Goal: Task Accomplishment & Management: Manage account settings

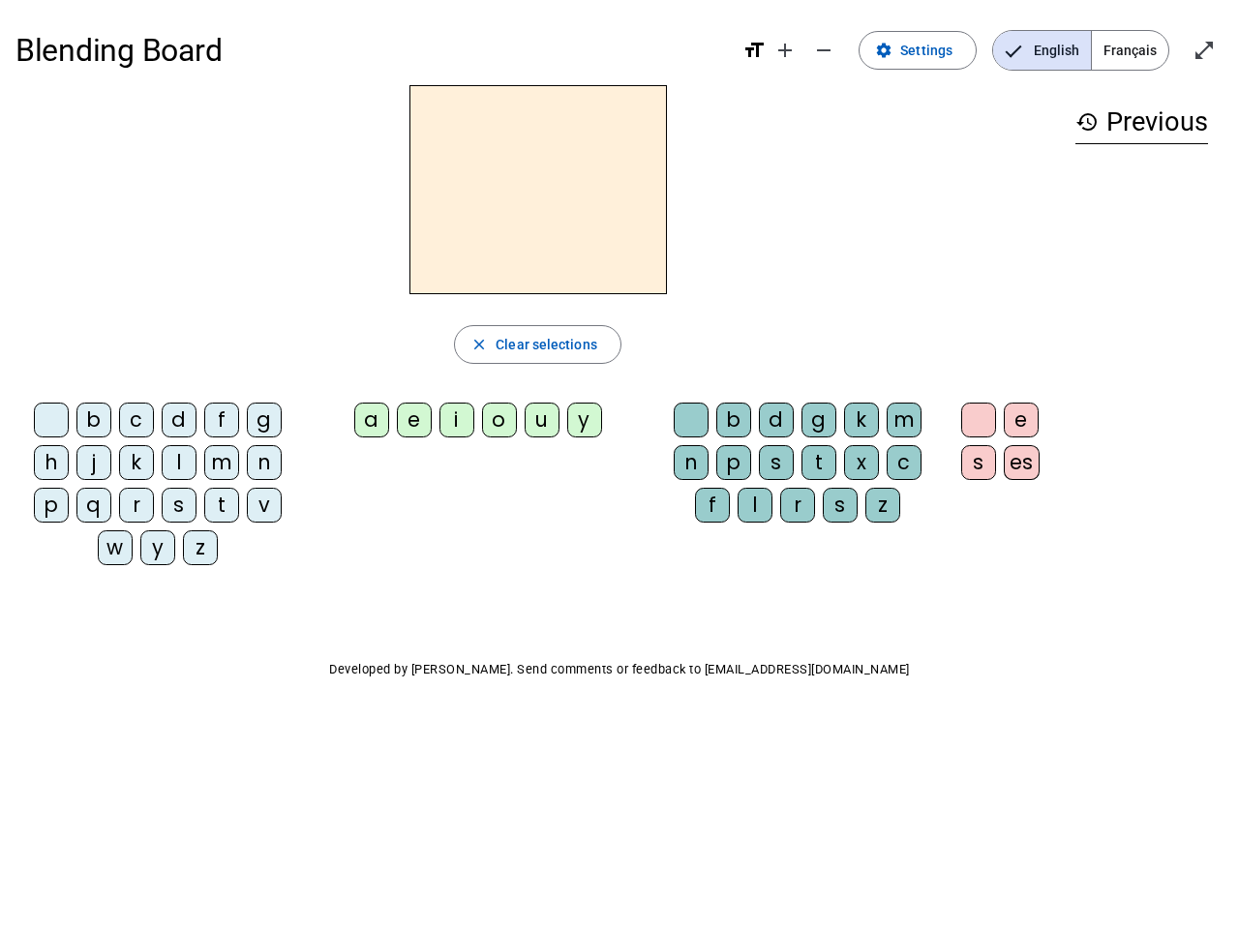
click at [786, 50] on mat-icon "add" at bounding box center [785, 50] width 23 height 23
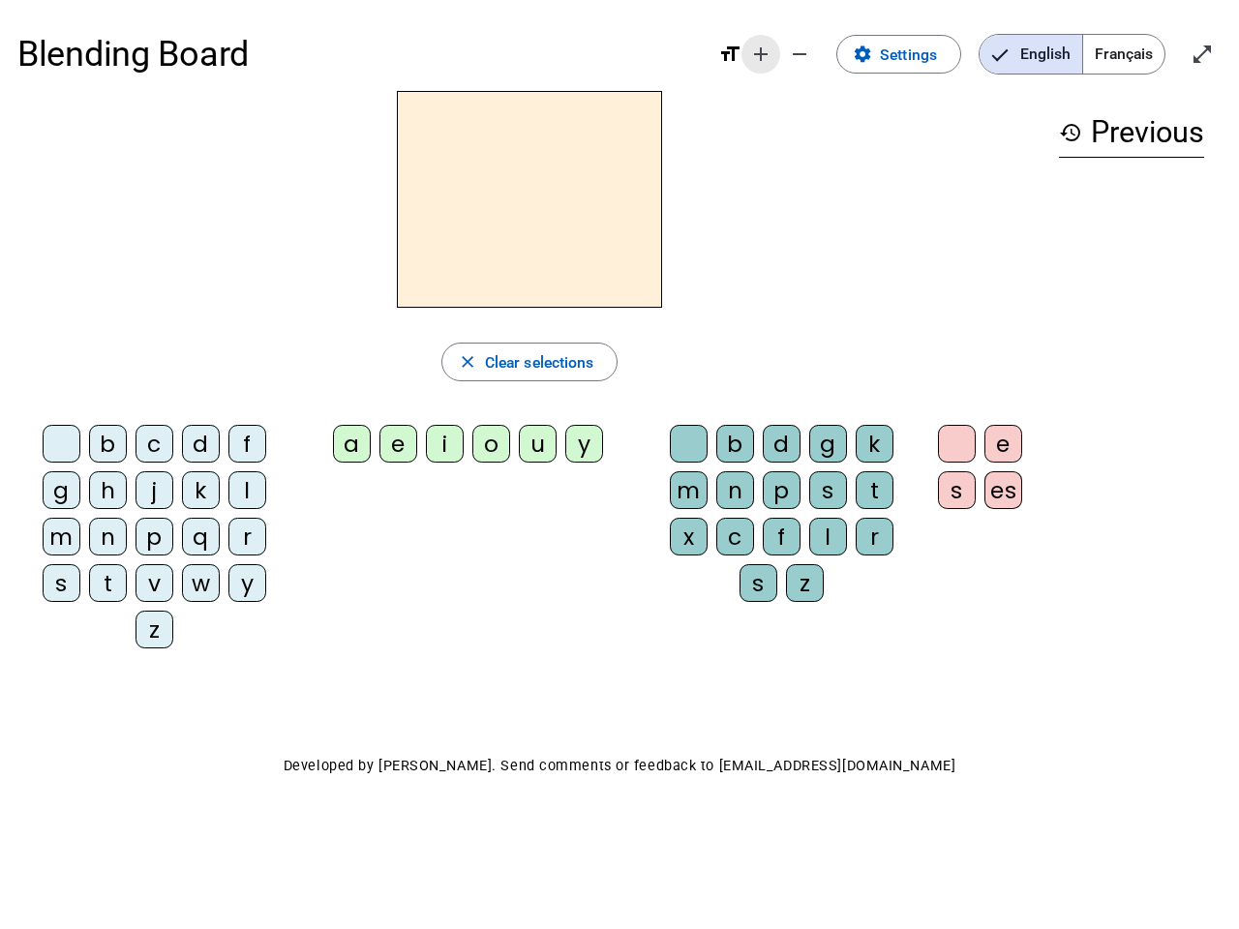
click at [825, 50] on div "Blending Board format_size add remove settings Settings English Français open_i…" at bounding box center [619, 54] width 1204 height 74
click at [919, 50] on span "Settings" at bounding box center [908, 55] width 57 height 26
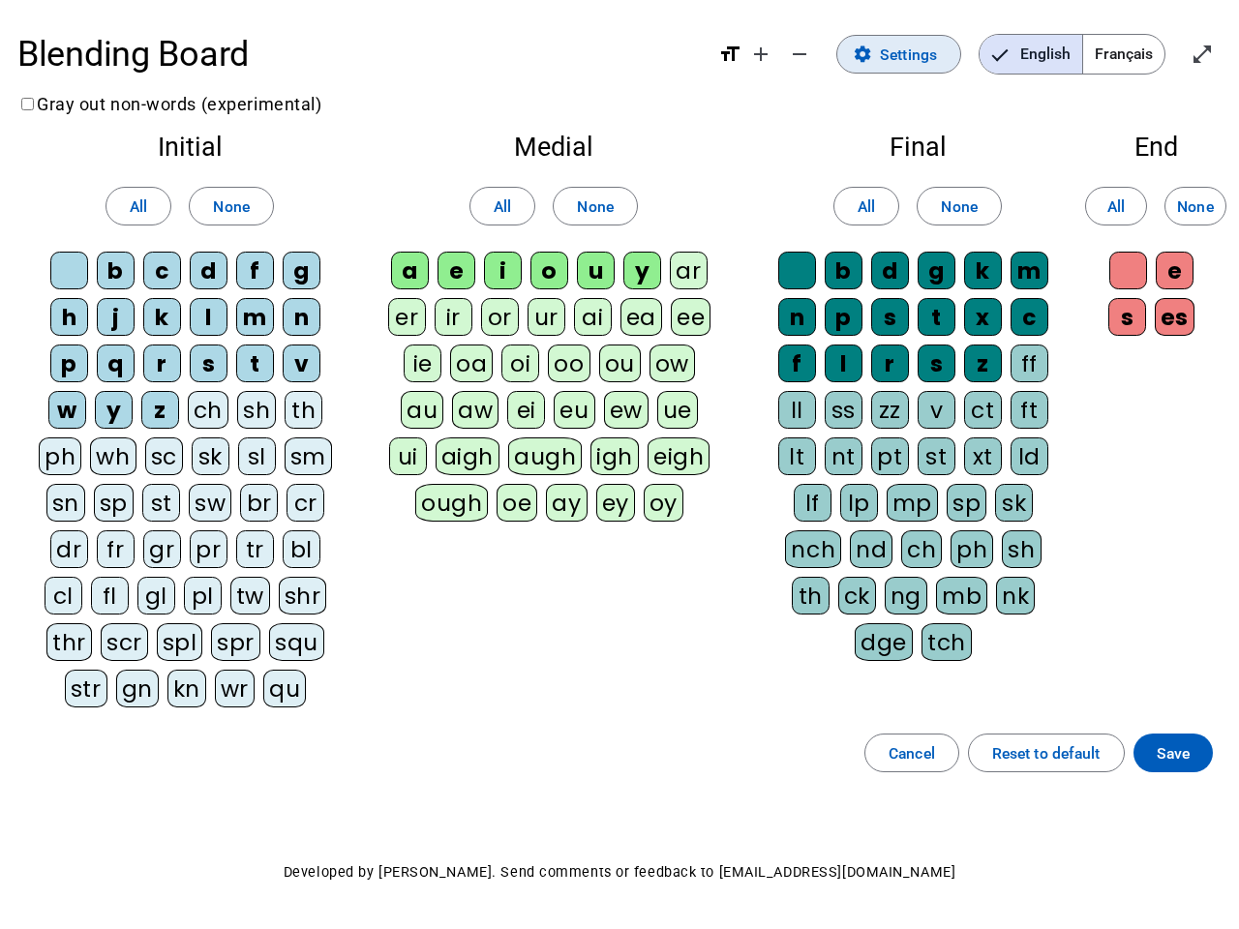
click at [1042, 50] on span "English" at bounding box center [1031, 54] width 103 height 39
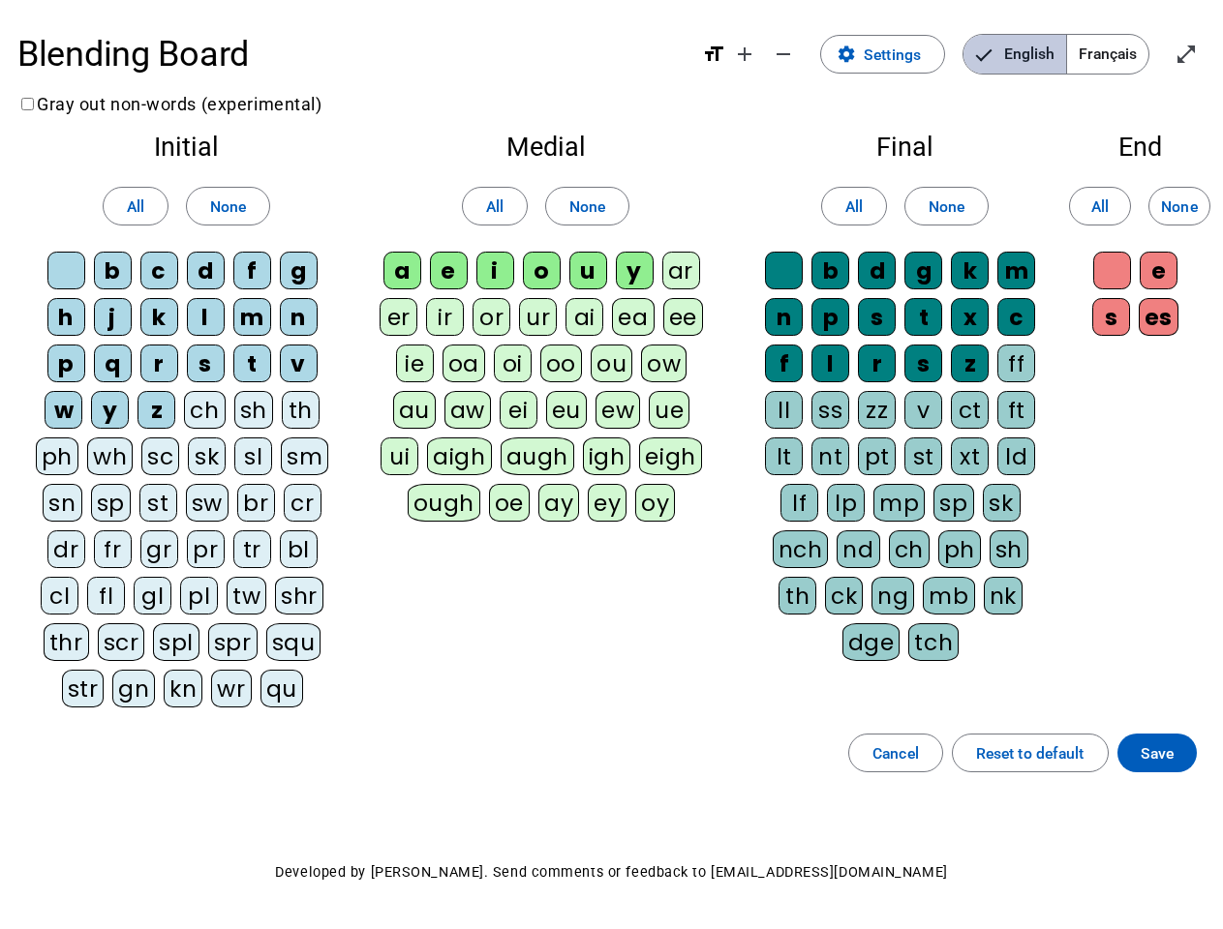
click at [1130, 50] on span "Français" at bounding box center [1107, 54] width 81 height 39
click at [1130, 50] on span "Français" at bounding box center [1093, 54] width 110 height 39
click at [1204, 50] on span "Enter full screen" at bounding box center [1186, 54] width 46 height 46
click at [537, 345] on letter-bubble "oi" at bounding box center [517, 368] width 46 height 46
click at [55, 424] on div "w" at bounding box center [64, 410] width 38 height 38
